Goal: Information Seeking & Learning: Learn about a topic

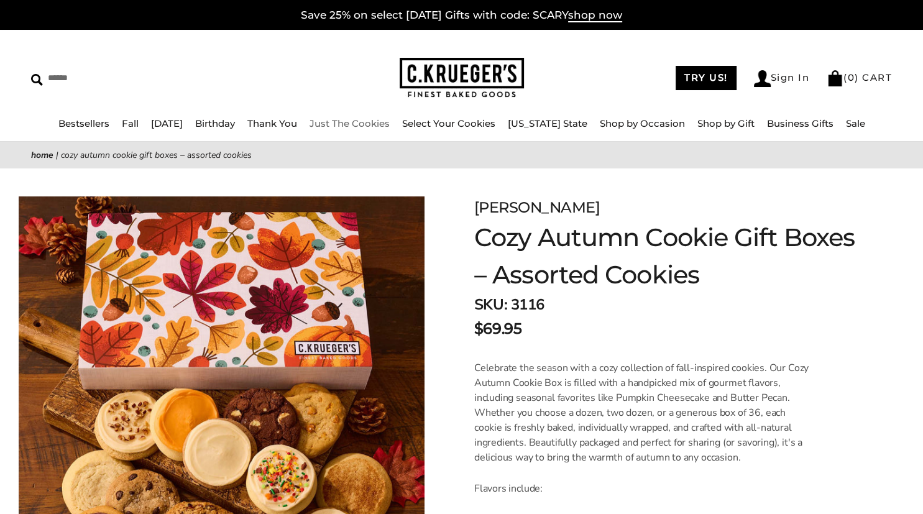
click at [371, 129] on link "Just The Cookies" at bounding box center [349, 123] width 80 height 12
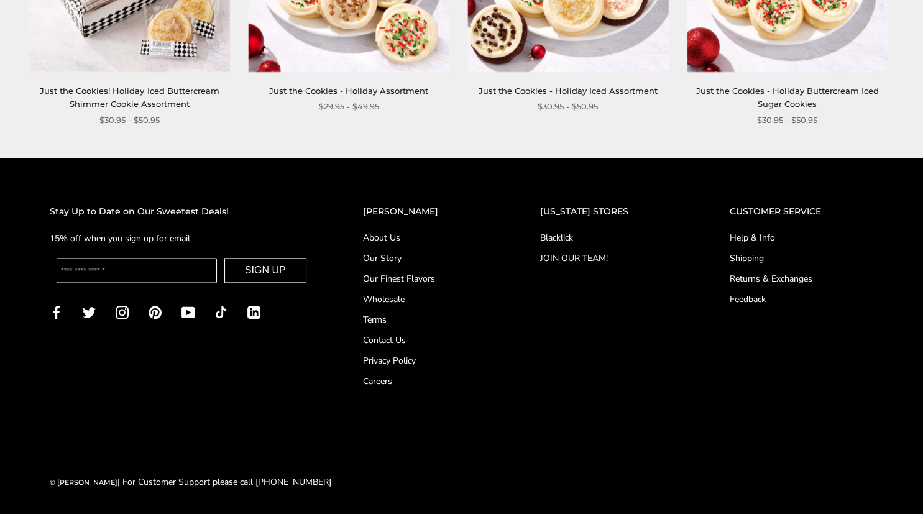
scroll to position [1548, 0]
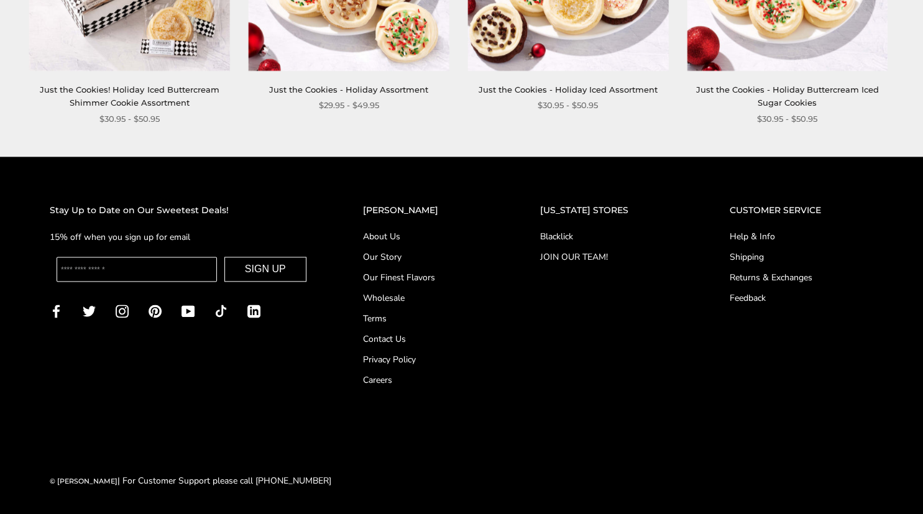
click at [401, 240] on link "About Us" at bounding box center [426, 236] width 127 height 13
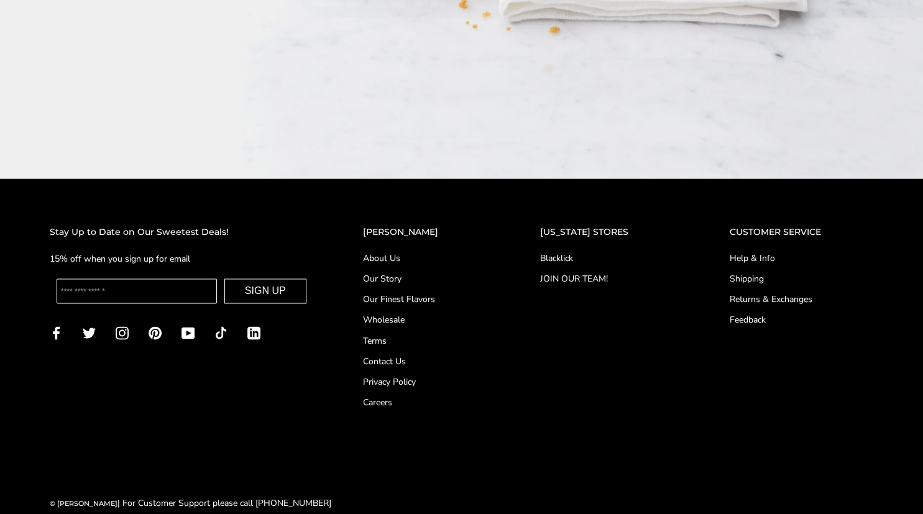
scroll to position [1975, 0]
click at [404, 272] on link "Our Story" at bounding box center [426, 278] width 127 height 13
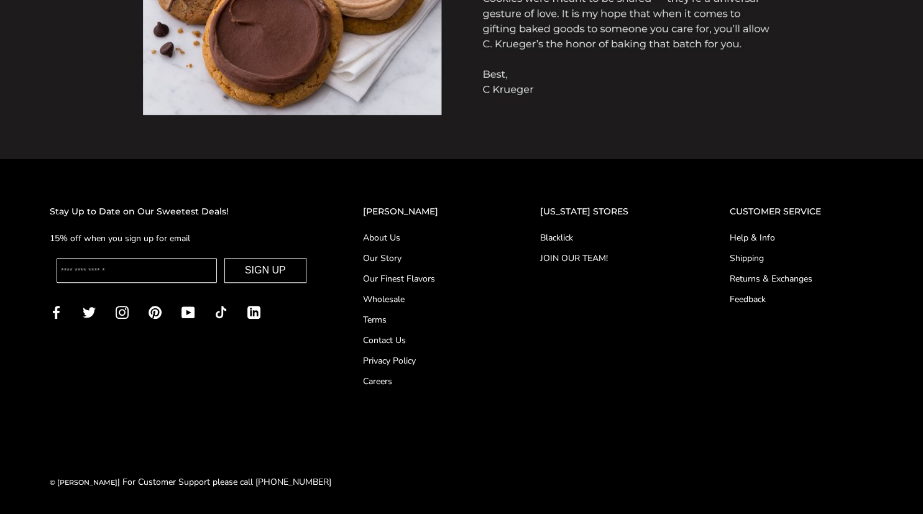
scroll to position [1186, 0]
click at [734, 235] on link "Help & Info" at bounding box center [802, 237] width 144 height 13
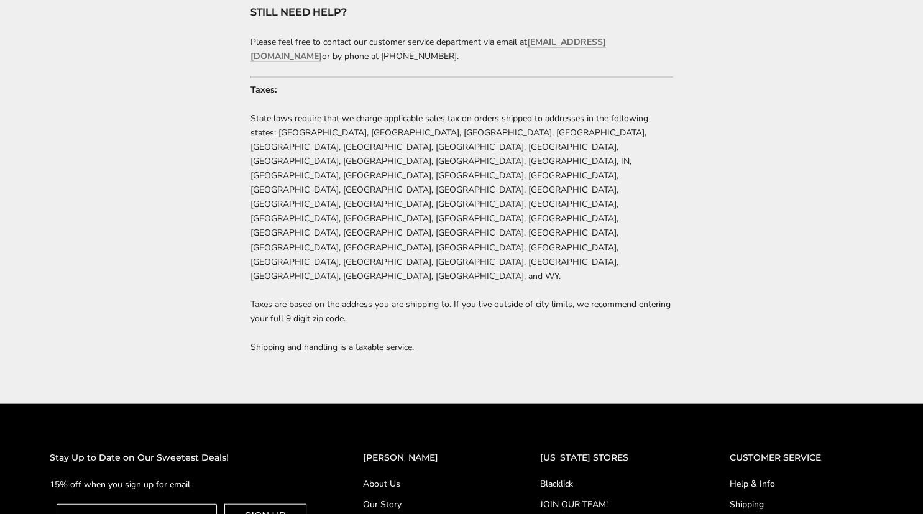
scroll to position [2646, 0]
